Goal: Task Accomplishment & Management: Manage account settings

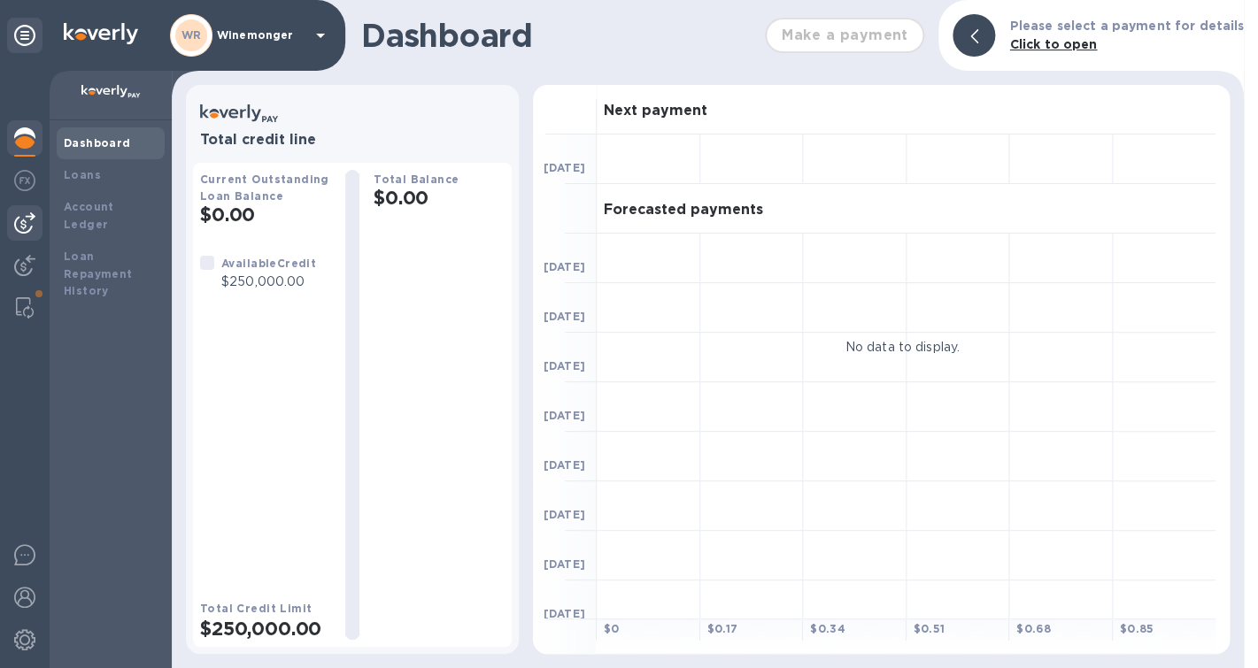
click at [25, 225] on img at bounding box center [24, 222] width 21 height 21
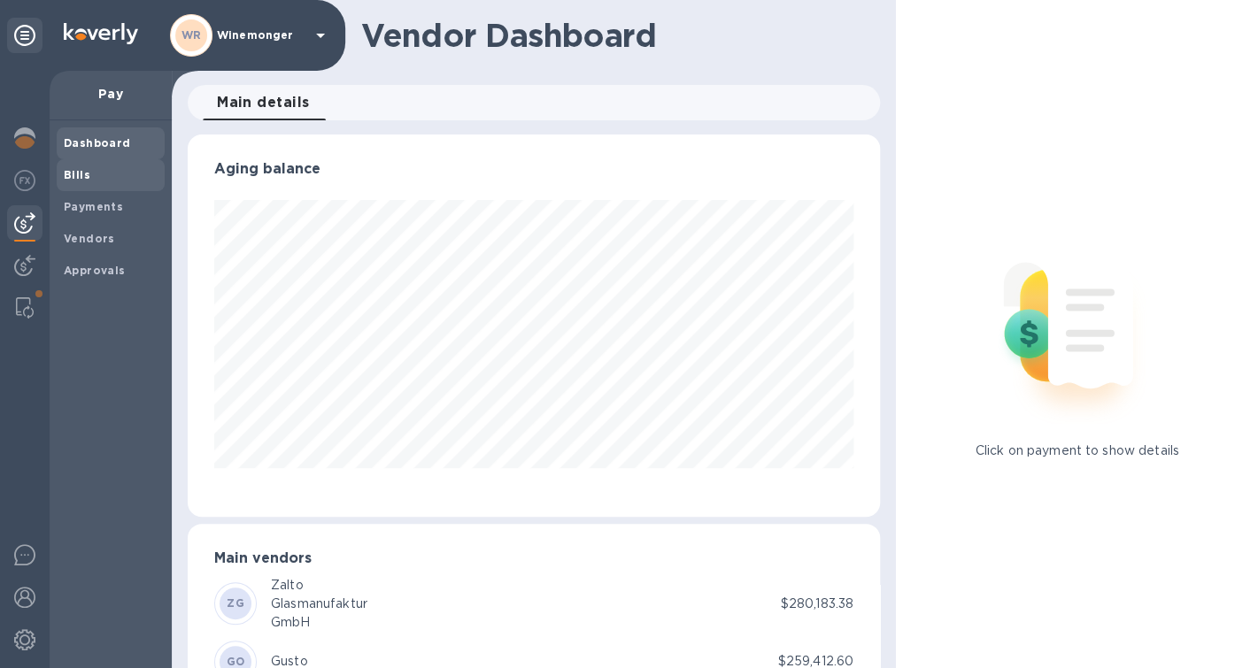
scroll to position [382, 692]
click at [77, 179] on b "Bills" at bounding box center [77, 174] width 27 height 13
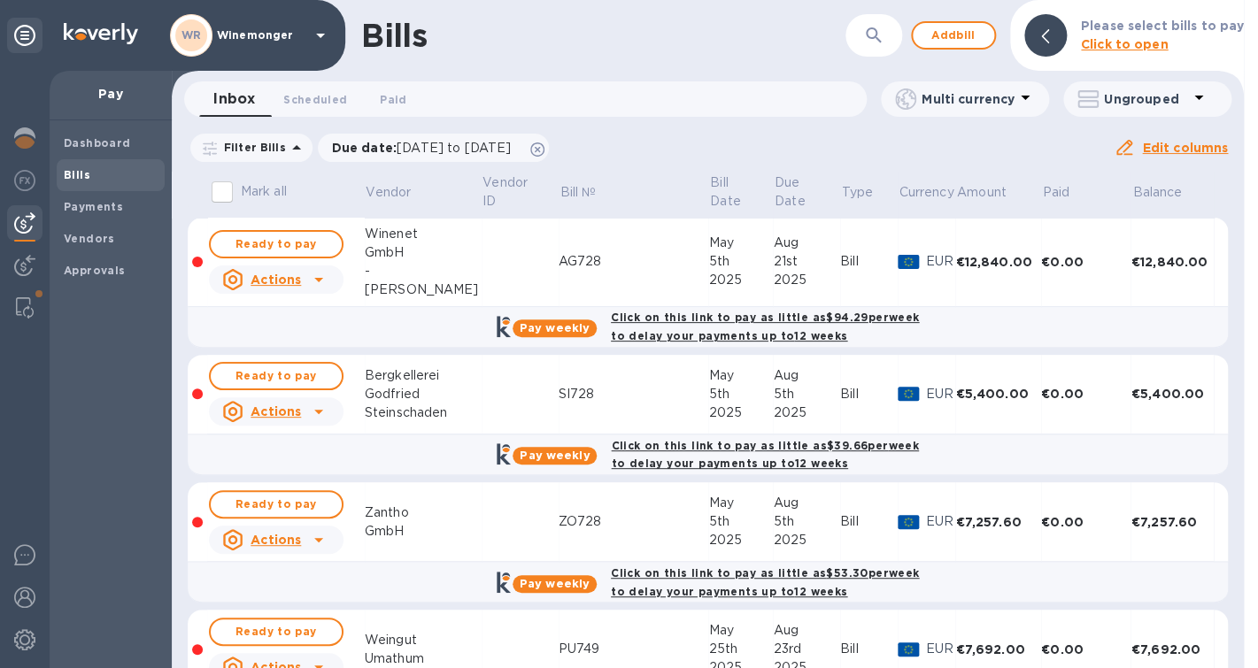
click at [313, 290] on icon at bounding box center [318, 279] width 21 height 21
click at [281, 367] on b "Delete" at bounding box center [281, 362] width 44 height 14
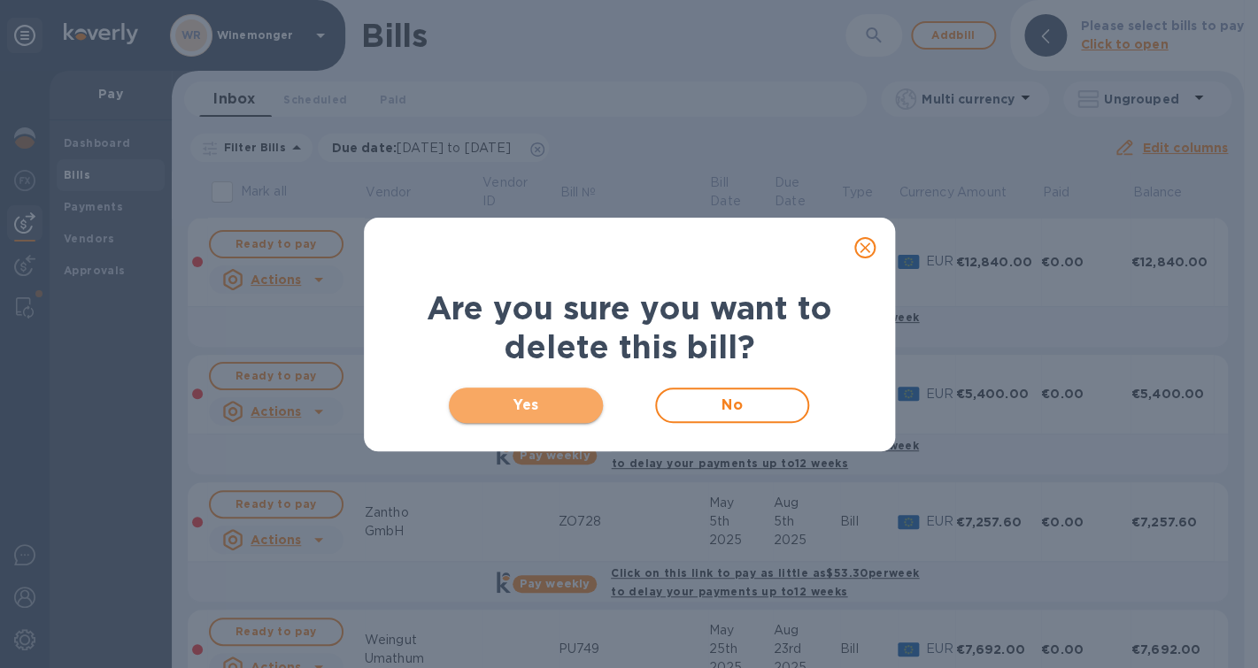
click at [542, 409] on span "Yes" at bounding box center [526, 405] width 127 height 21
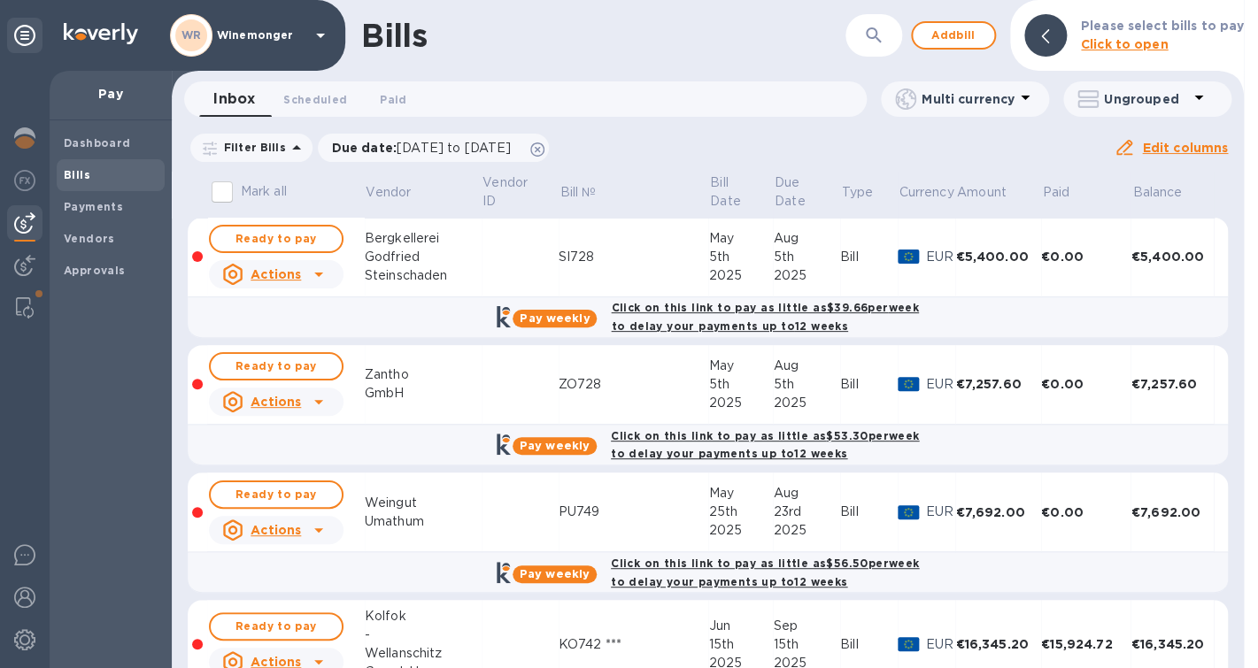
drag, startPoint x: 596, startPoint y: 247, endPoint x: 537, endPoint y: 253, distance: 59.6
click at [537, 253] on tr "Ready to pay Actions Bergkellerei [PERSON_NAME] SI728 [DATE] [DATE] Bill EUR €5…" at bounding box center [708, 258] width 1040 height 80
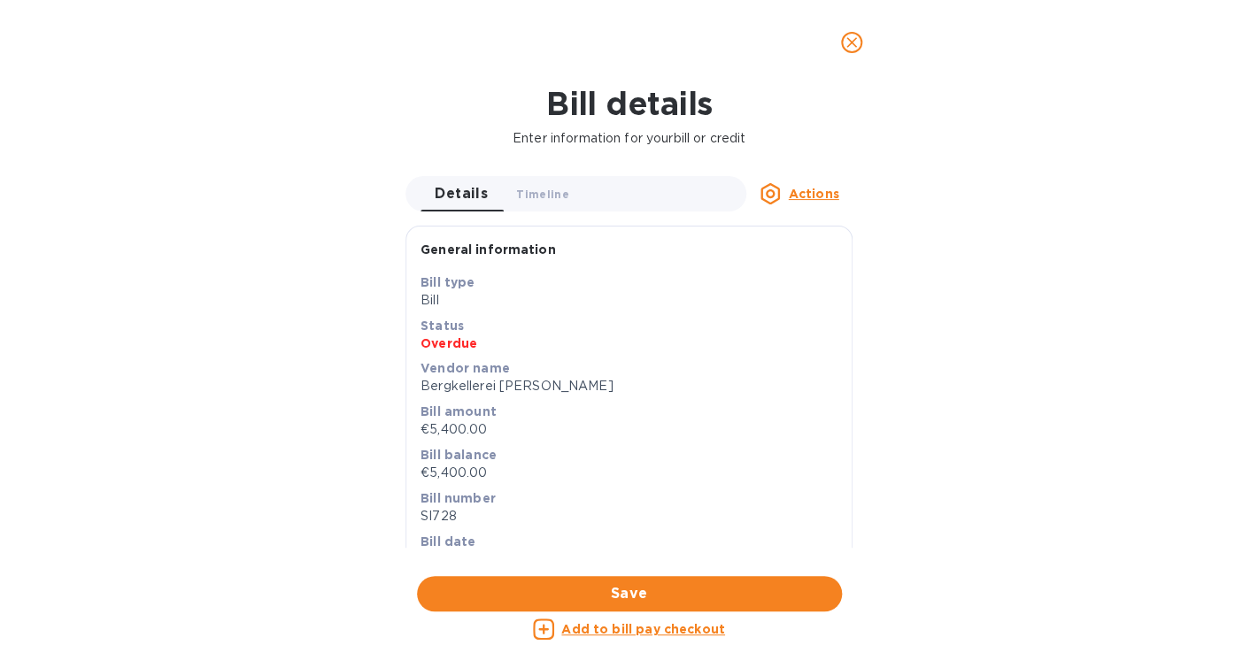
scroll to position [382, 692]
click at [854, 45] on icon "close" at bounding box center [851, 42] width 11 height 11
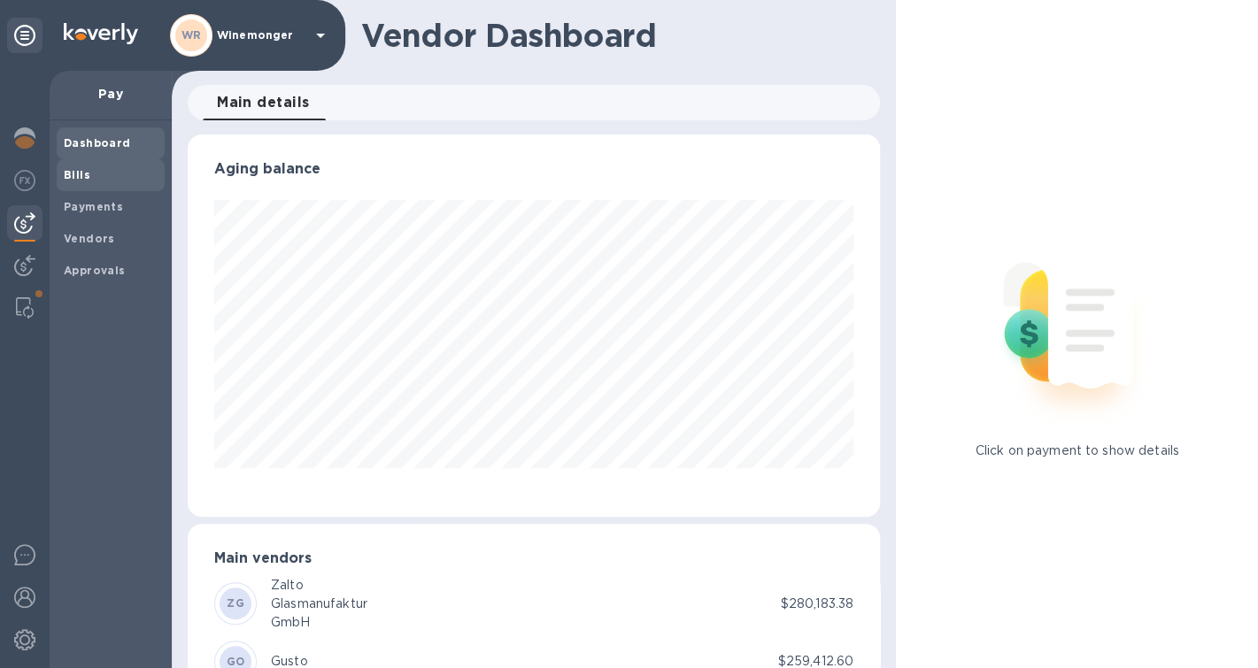
click at [88, 178] on b "Bills" at bounding box center [77, 174] width 27 height 13
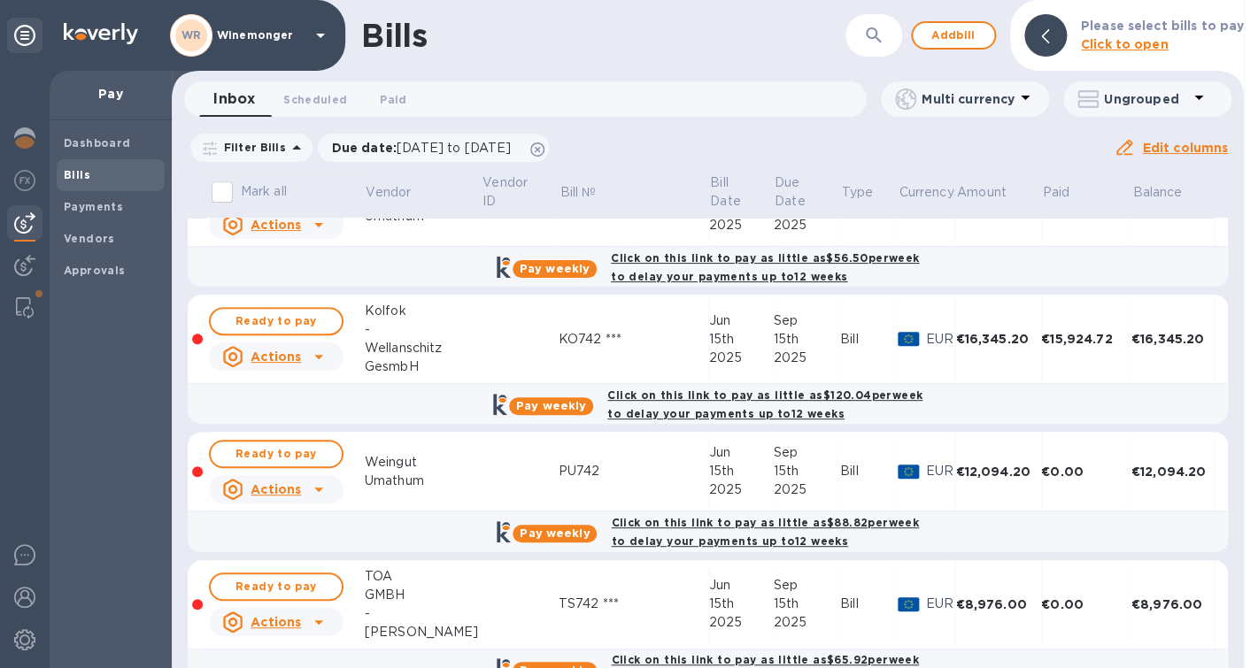
scroll to position [303, 0]
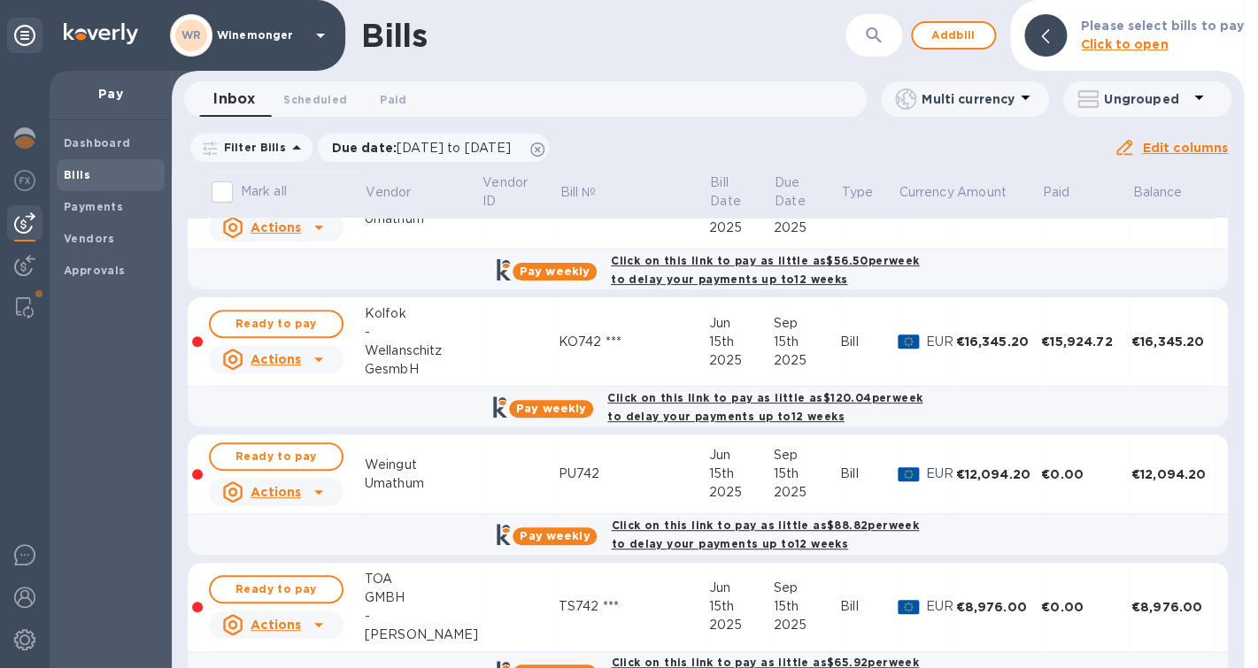
click at [325, 370] on icon at bounding box center [318, 359] width 21 height 21
click at [281, 451] on b "Delete" at bounding box center [281, 452] width 44 height 14
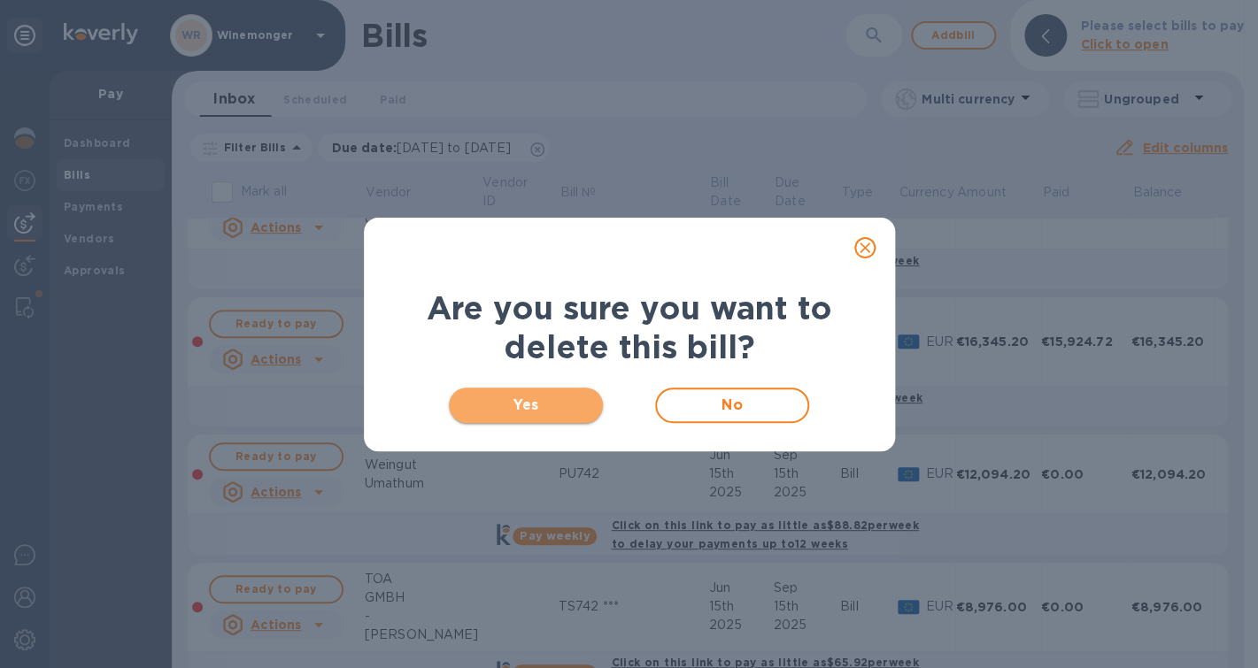
click at [560, 413] on span "Yes" at bounding box center [526, 405] width 127 height 21
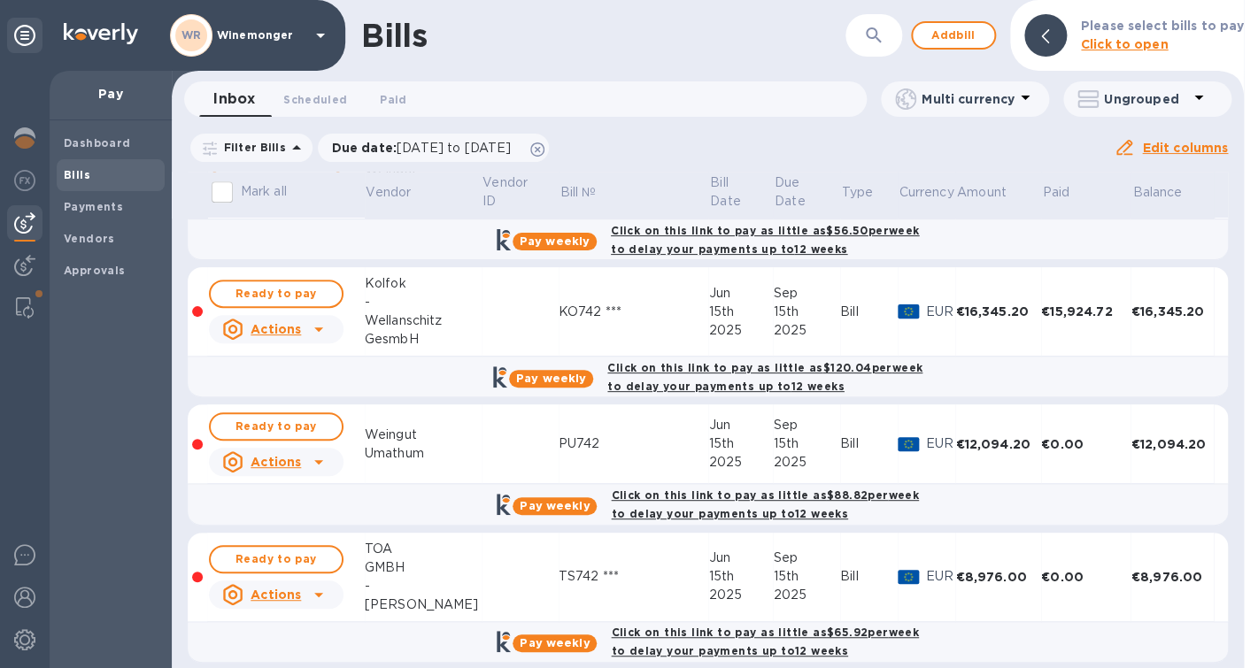
scroll to position [334, 0]
click at [321, 339] on icon at bounding box center [318, 328] width 21 height 21
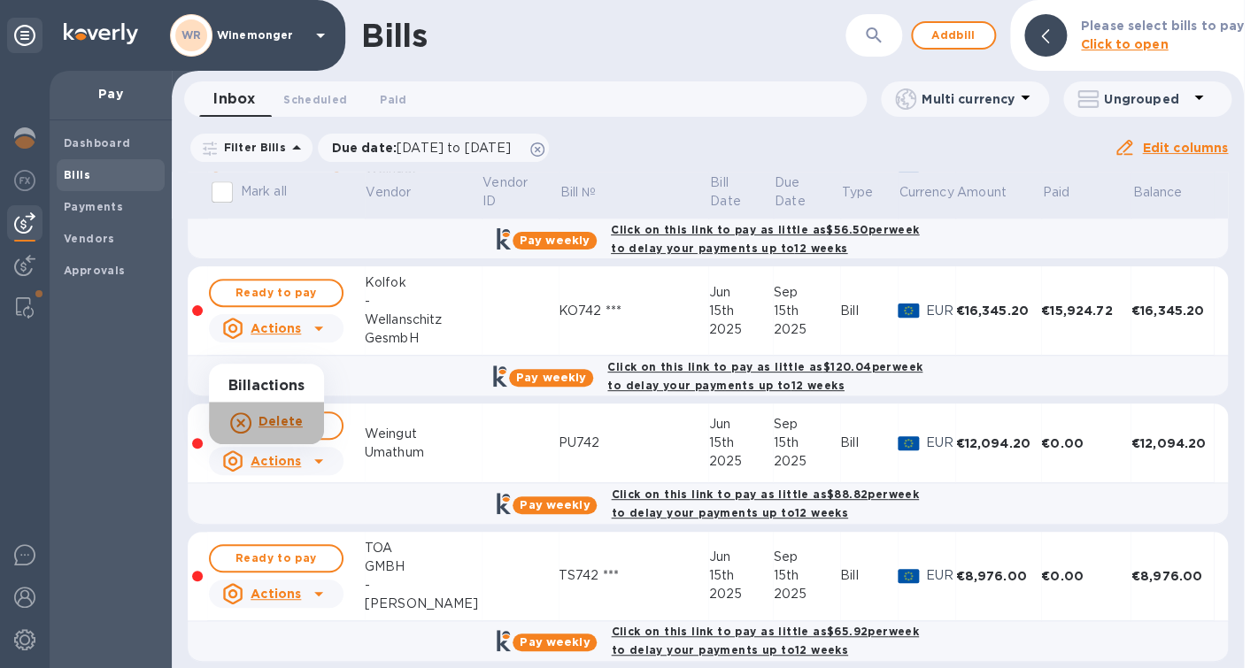
click at [295, 424] on b "Delete" at bounding box center [281, 421] width 44 height 14
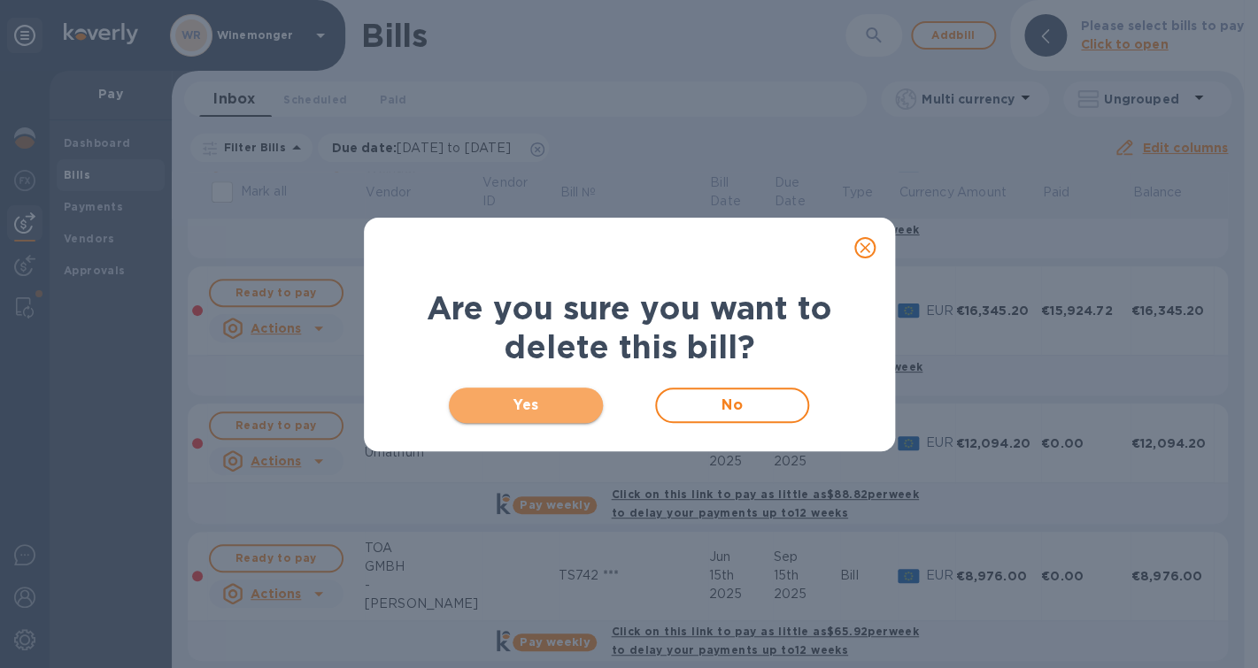
click at [525, 416] on span "Yes" at bounding box center [526, 405] width 127 height 21
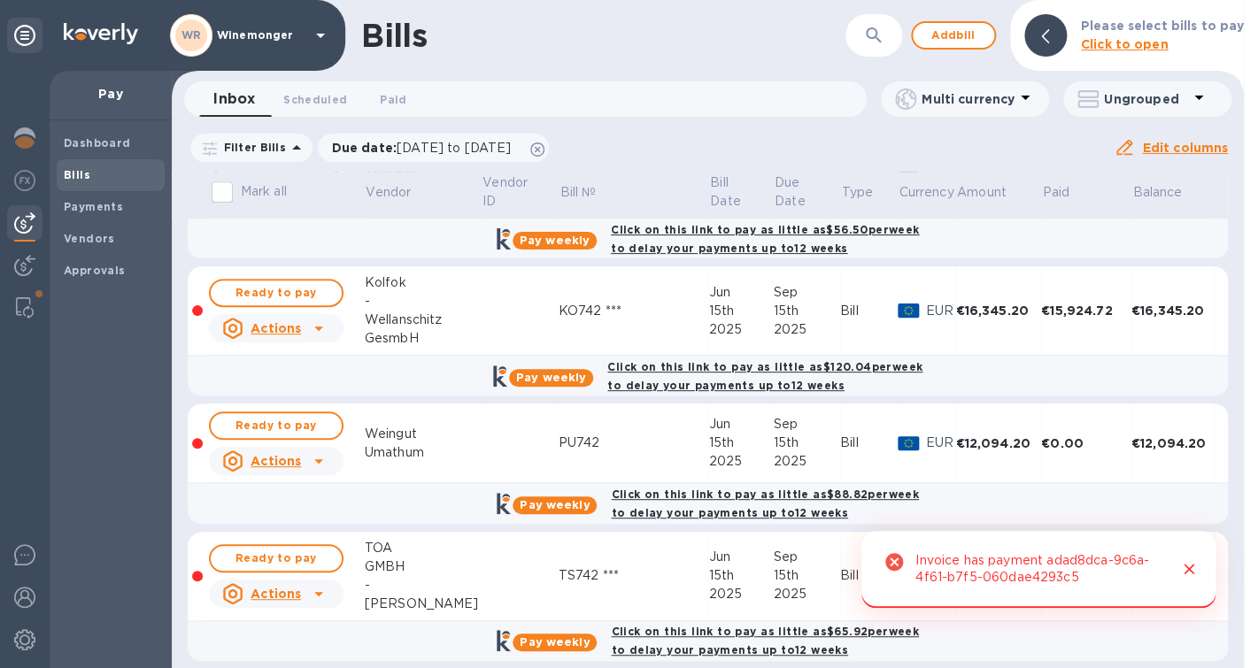
scroll to position [0, 0]
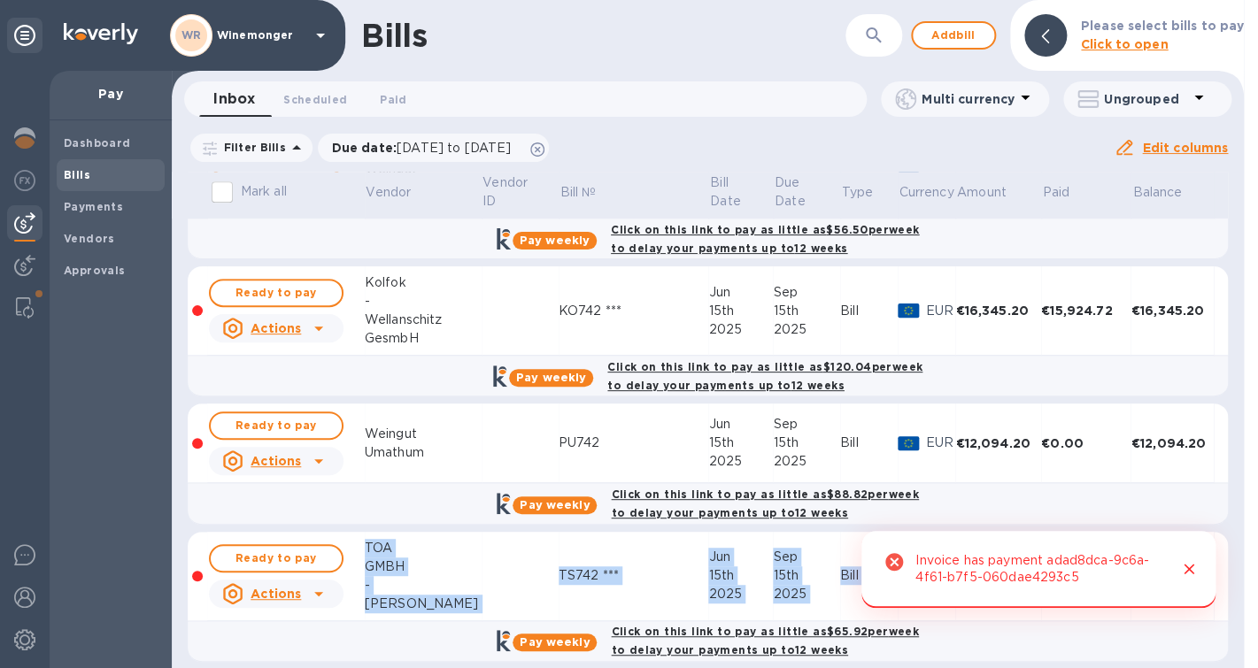
drag, startPoint x: 898, startPoint y: 486, endPoint x: 1001, endPoint y: 591, distance: 147.8
click at [1193, 564] on icon "Close" at bounding box center [1189, 569] width 18 height 18
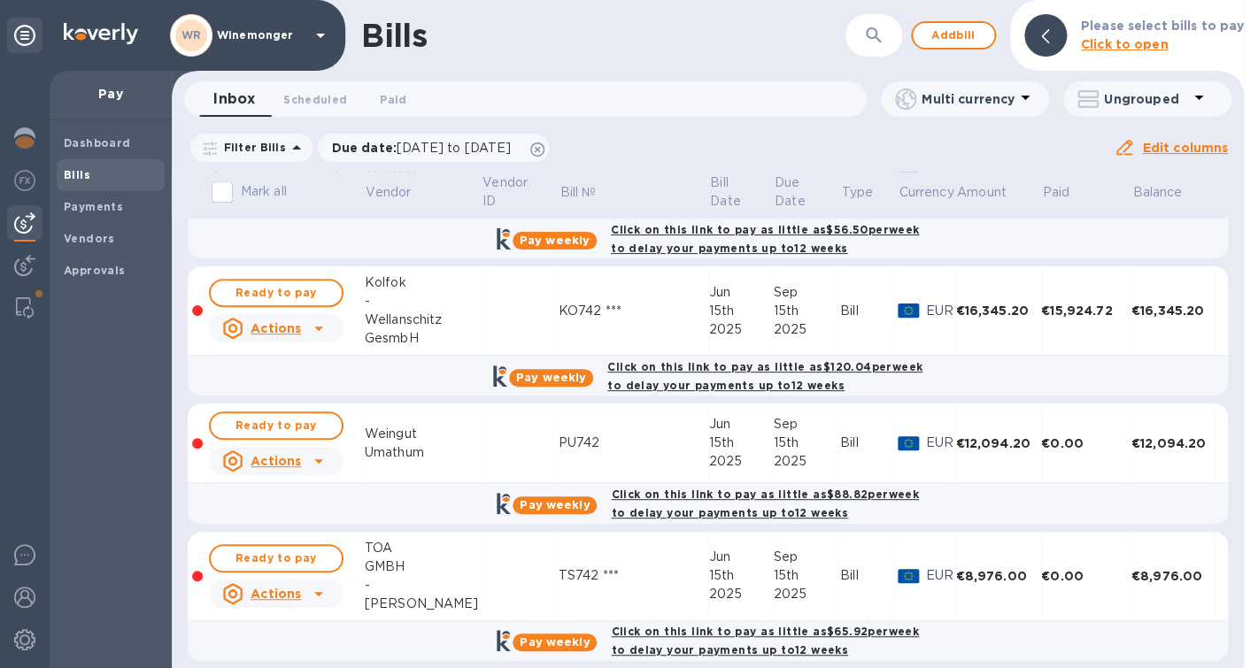
click at [992, 356] on td "€16,345.20" at bounding box center [998, 310] width 86 height 89
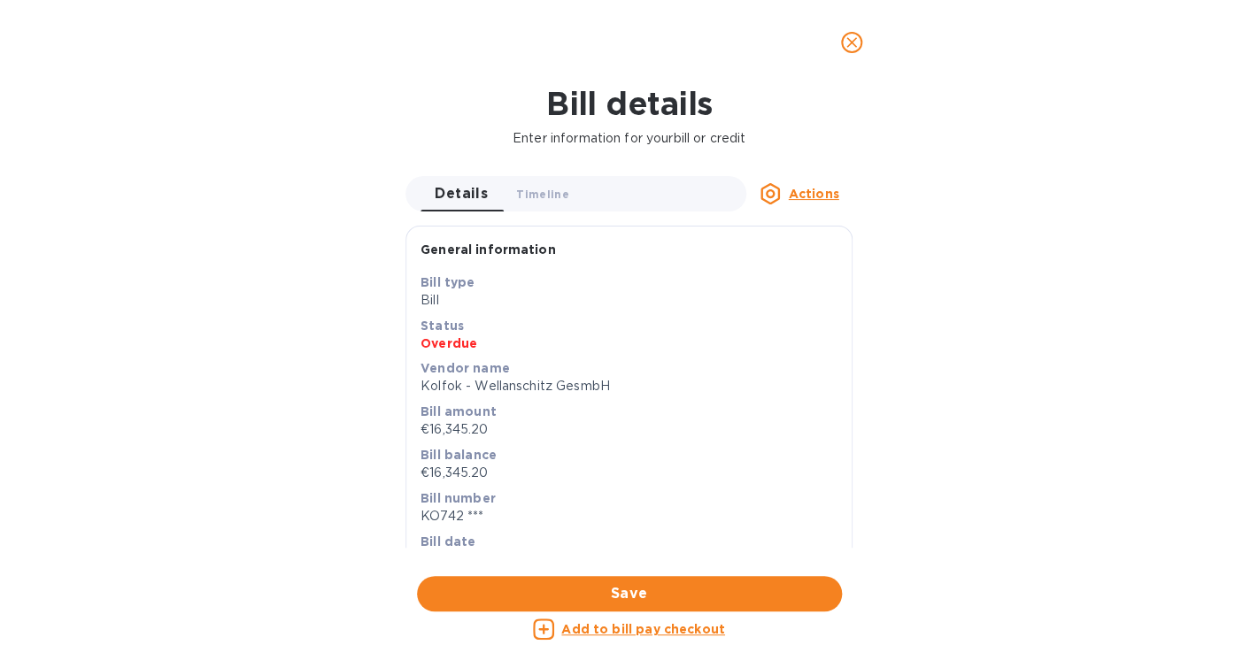
click at [992, 373] on div "Bill details Enter information for your bill or credit Details 0 Timeline 0 Act…" at bounding box center [629, 376] width 1258 height 583
click at [853, 37] on icon "close" at bounding box center [852, 43] width 18 height 18
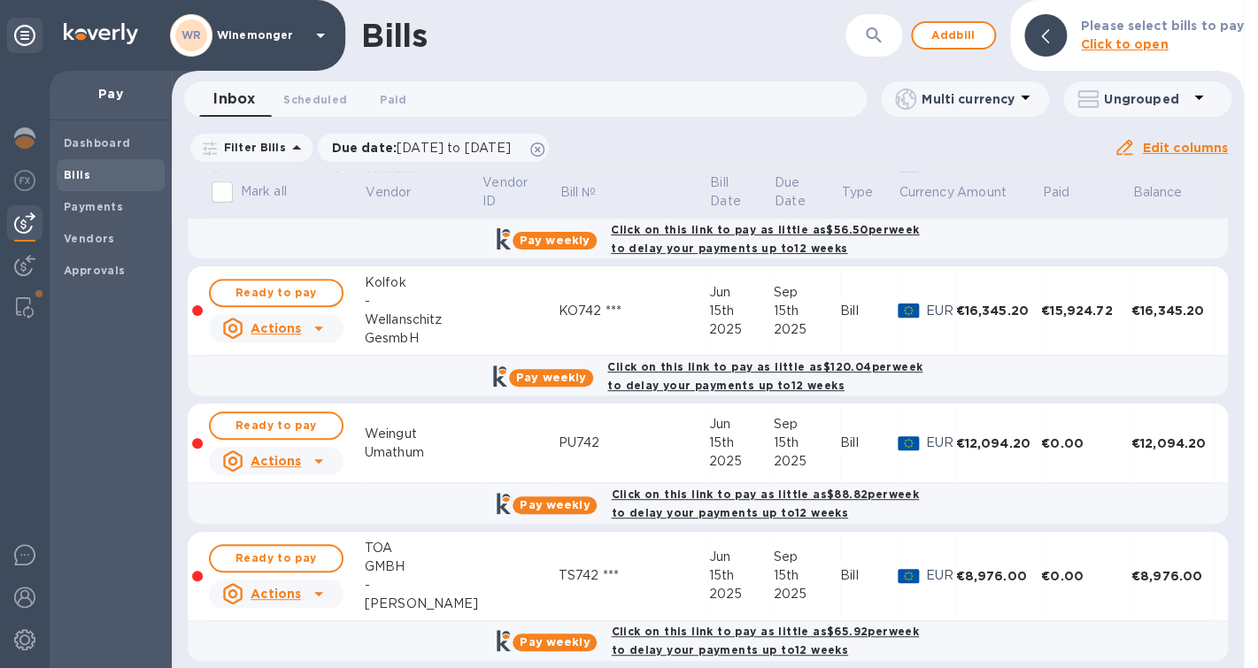
click at [504, 338] on td at bounding box center [520, 310] width 77 height 89
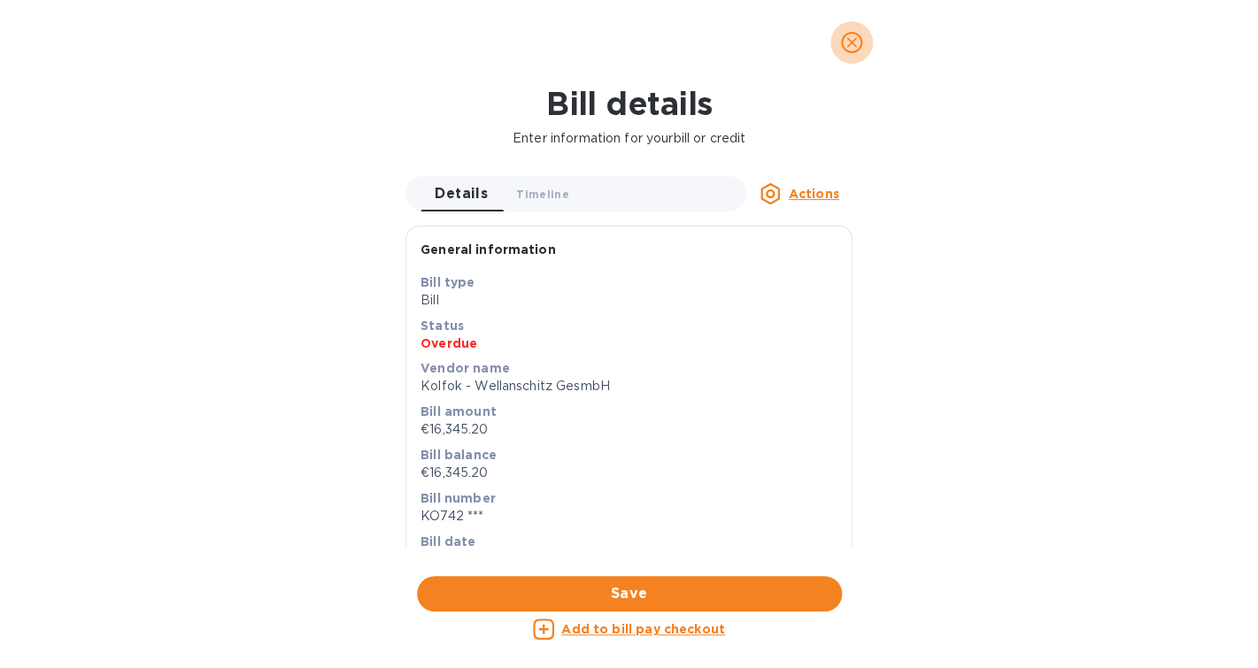
click at [850, 38] on icon "close" at bounding box center [852, 43] width 18 height 18
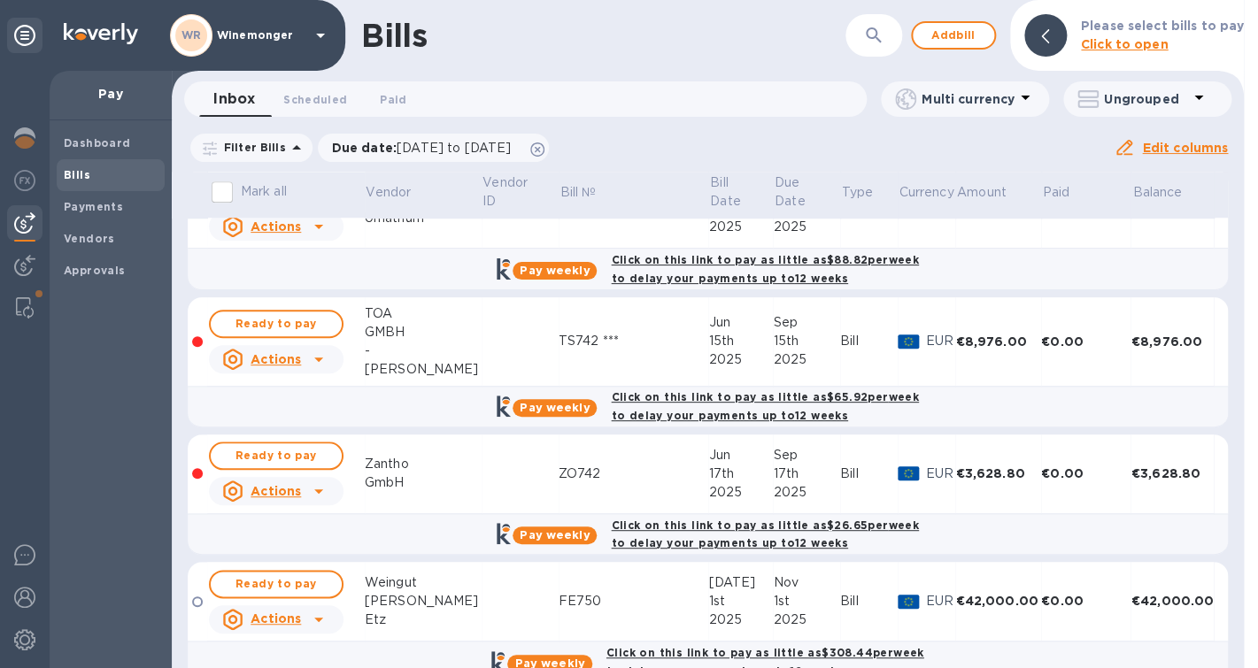
scroll to position [569, 0]
click at [292, 334] on span "Ready to pay" at bounding box center [276, 323] width 103 height 21
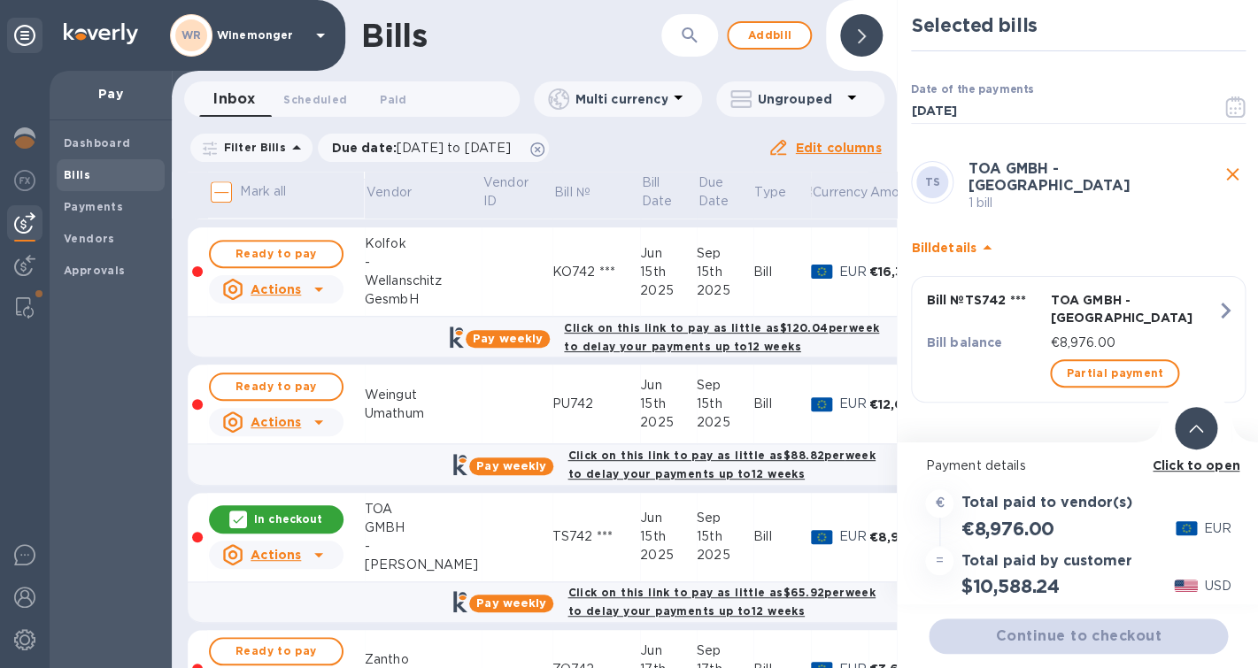
scroll to position [351, 0]
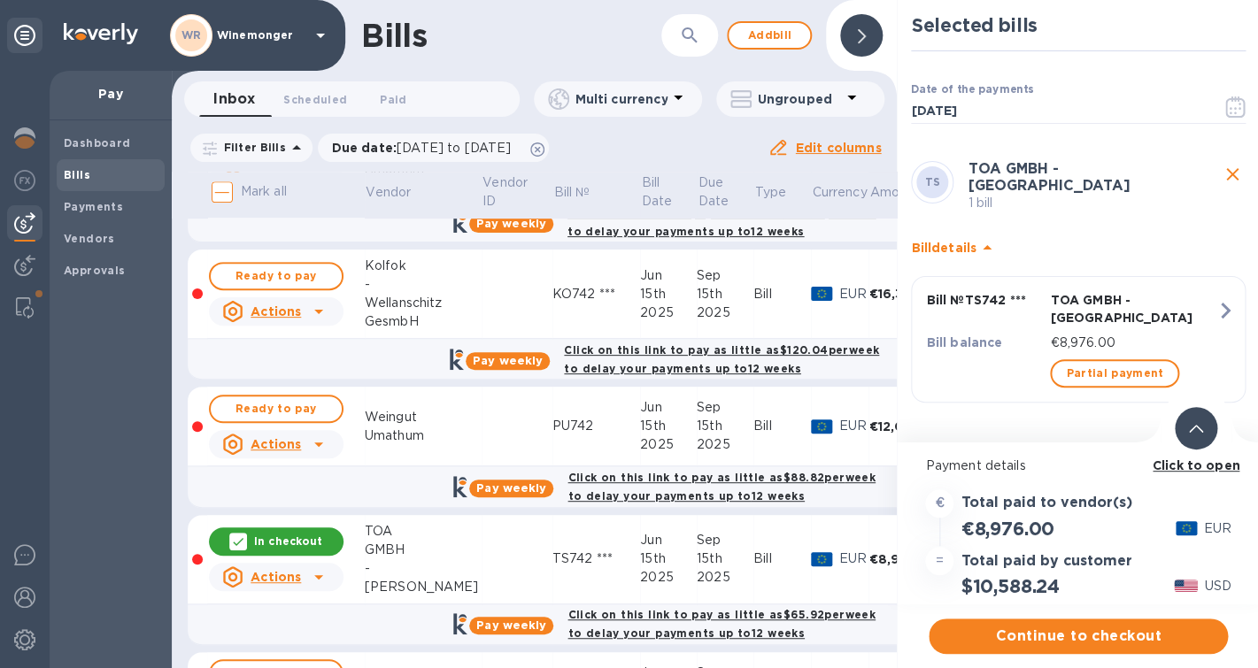
click at [272, 549] on p "In checkout" at bounding box center [288, 541] width 68 height 15
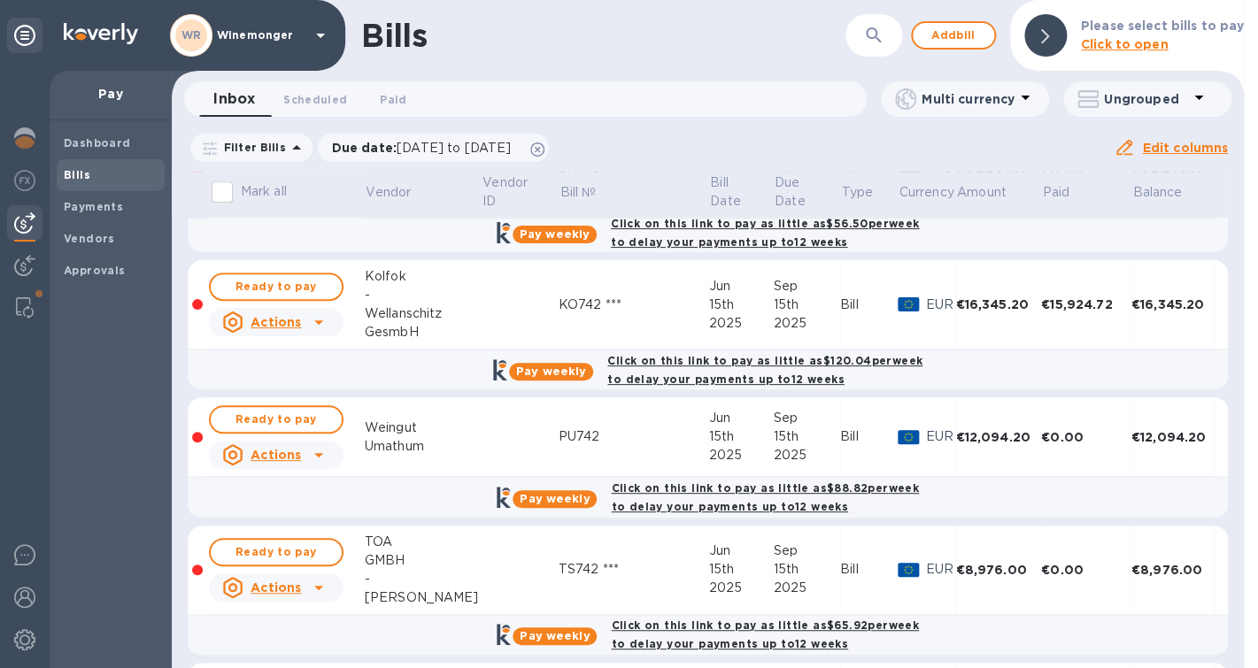
scroll to position [306, 0]
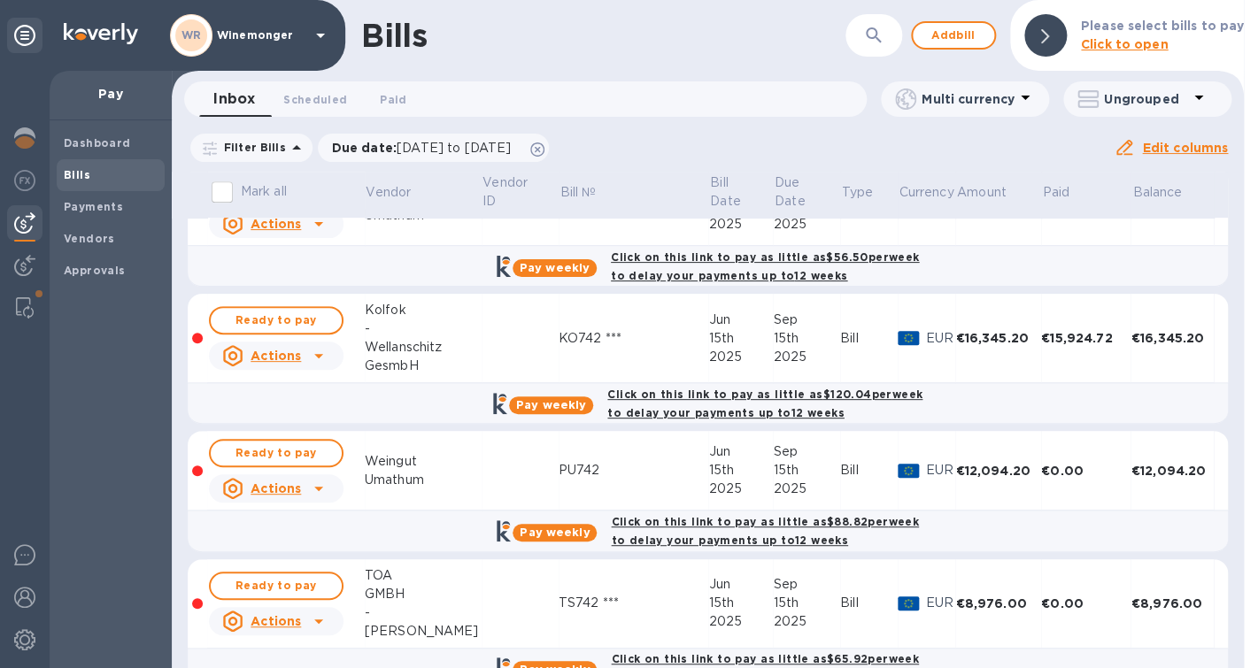
click at [284, 363] on u "Actions" at bounding box center [276, 356] width 50 height 14
click at [298, 455] on b "Delete" at bounding box center [281, 449] width 44 height 14
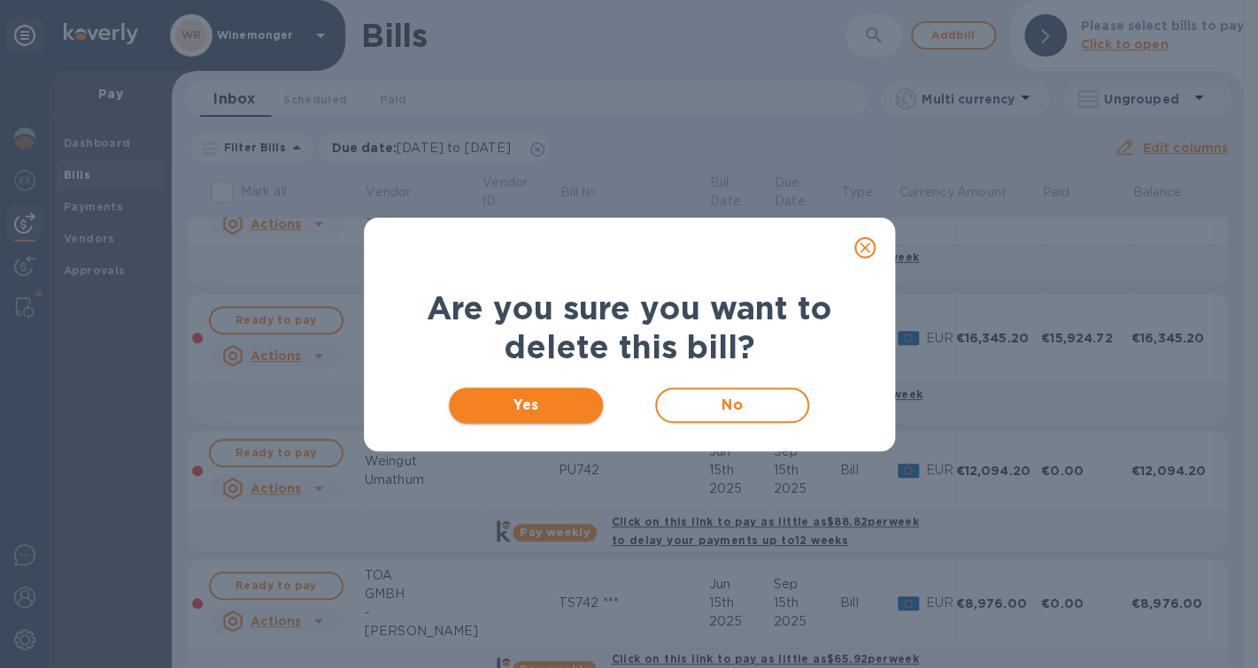
click at [565, 416] on span "Yes" at bounding box center [526, 405] width 127 height 21
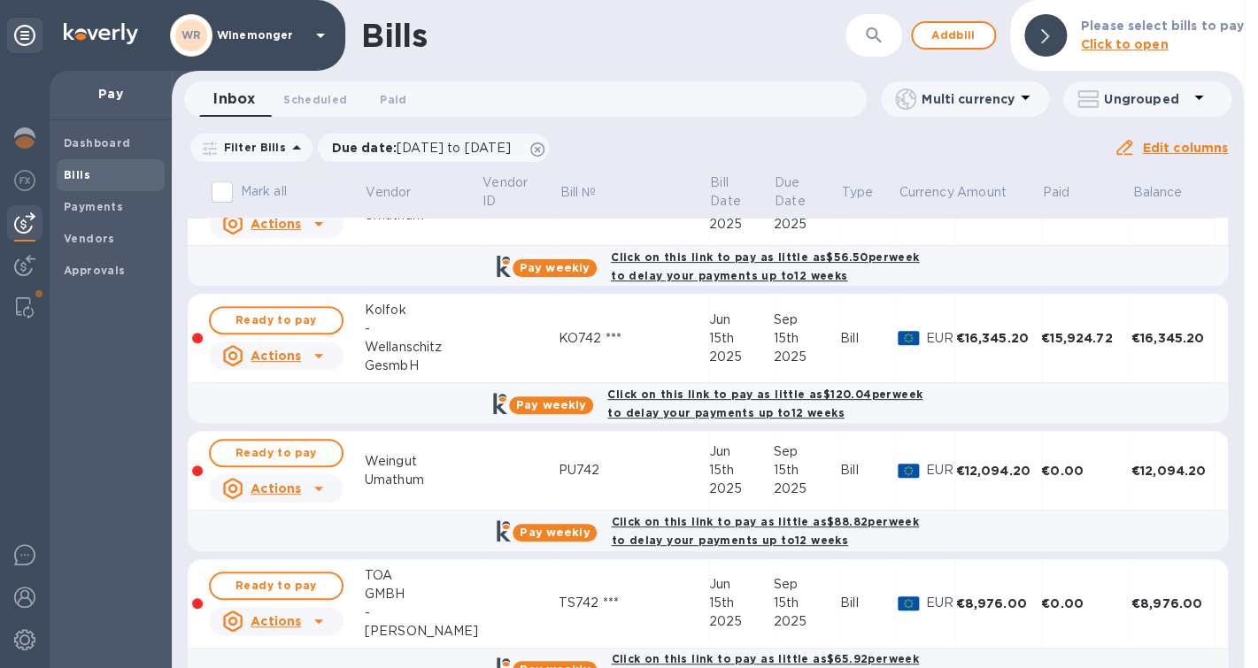
scroll to position [0, 0]
